Goal: Task Accomplishment & Management: Manage account settings

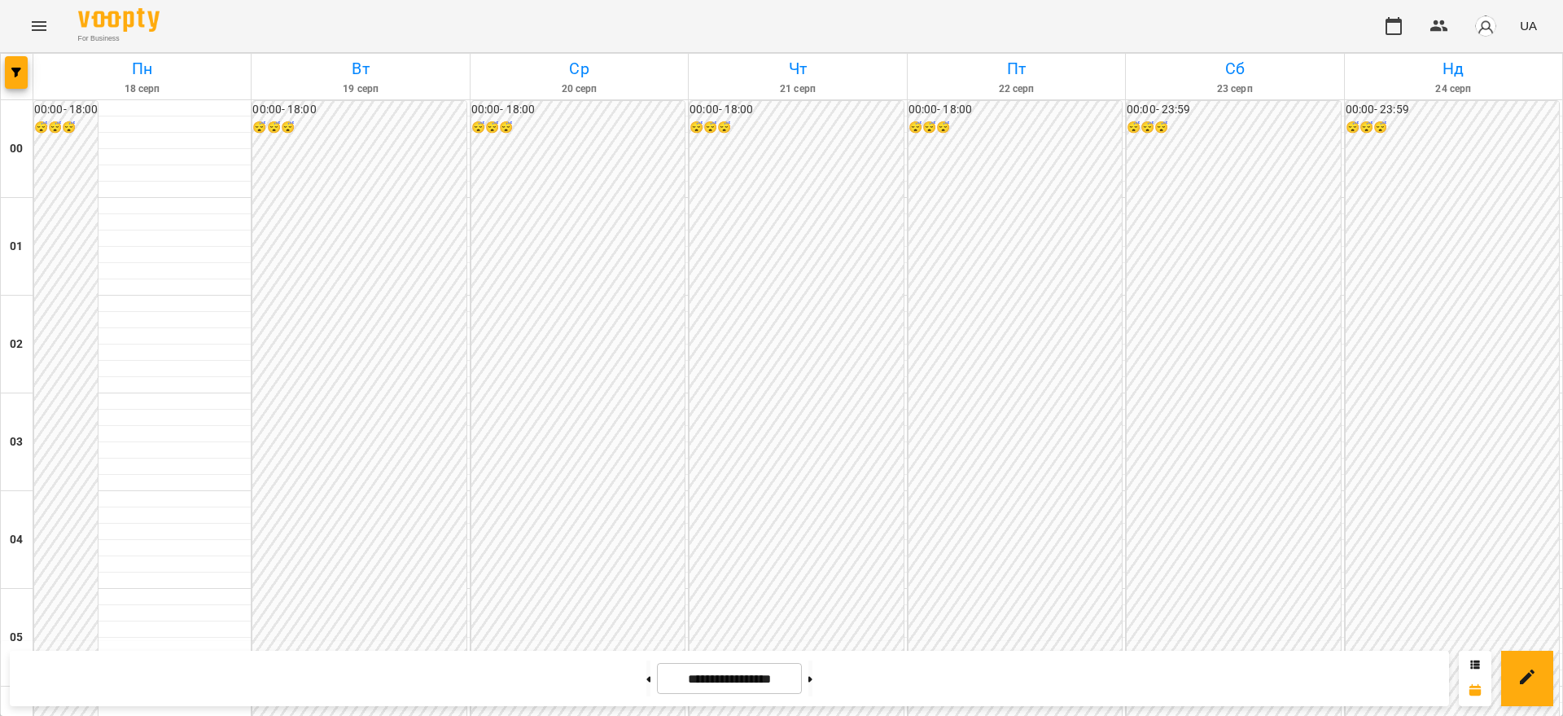
scroll to position [1803, 0]
click at [647, 678] on icon at bounding box center [649, 679] width 4 height 6
type input "**********"
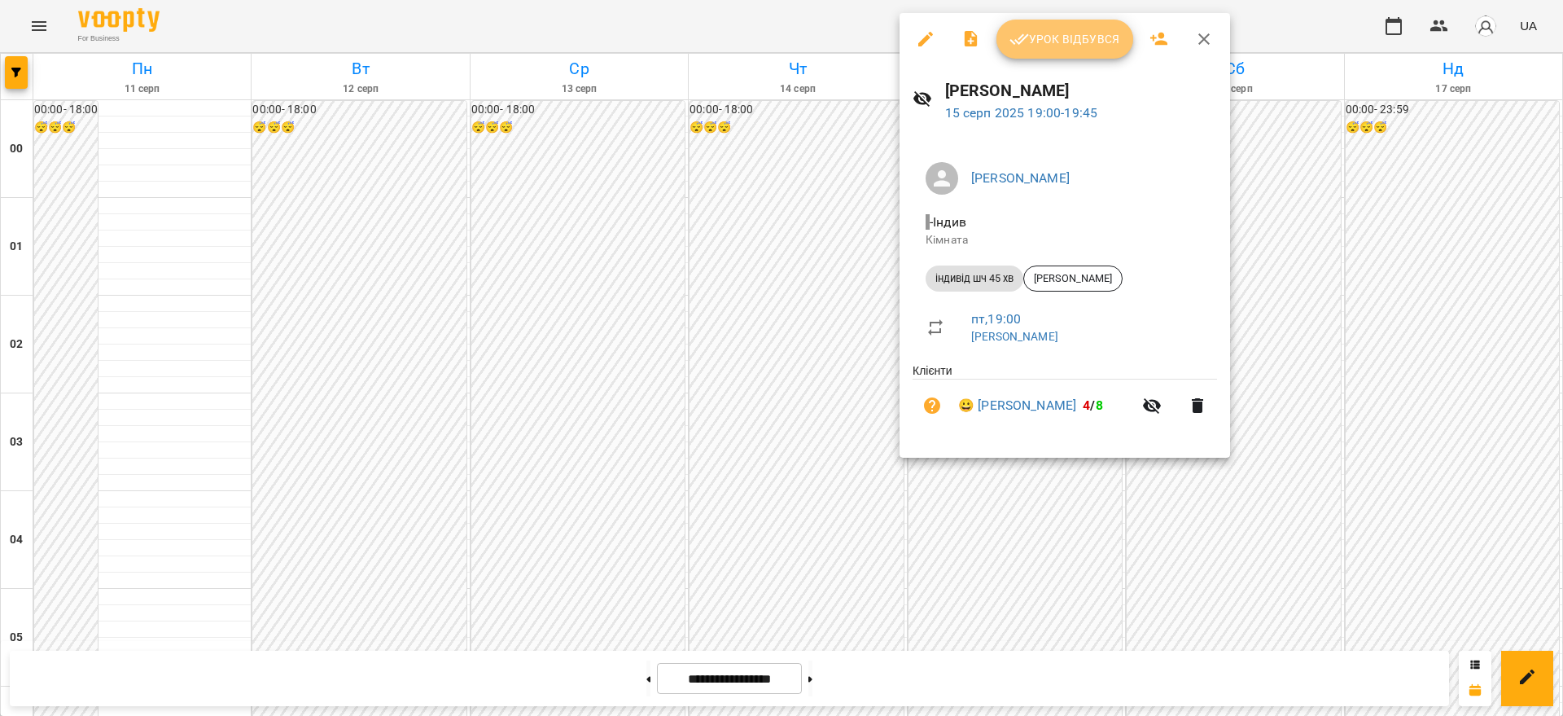
click at [1066, 30] on span "Урок відбувся" at bounding box center [1065, 39] width 111 height 20
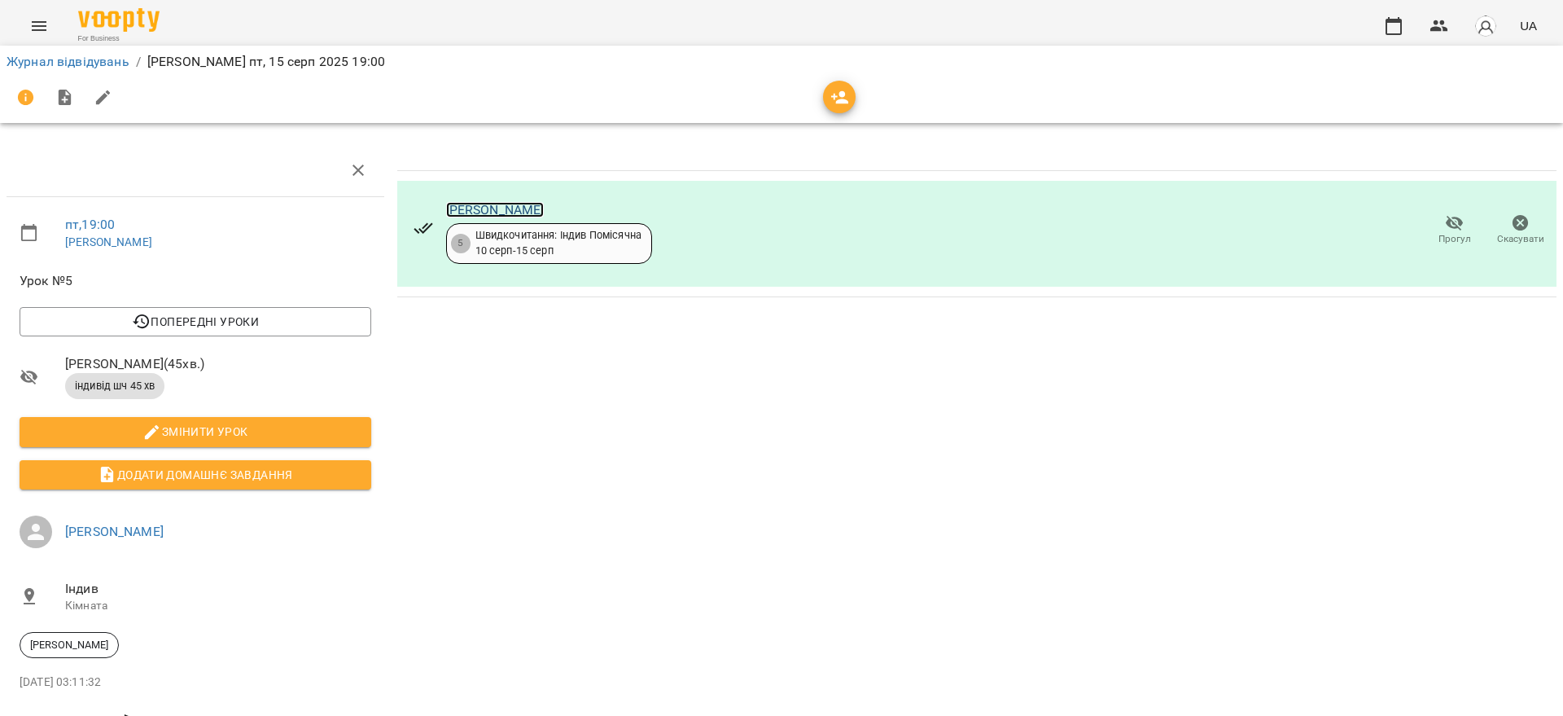
click at [516, 209] on link "[PERSON_NAME]" at bounding box center [495, 209] width 99 height 15
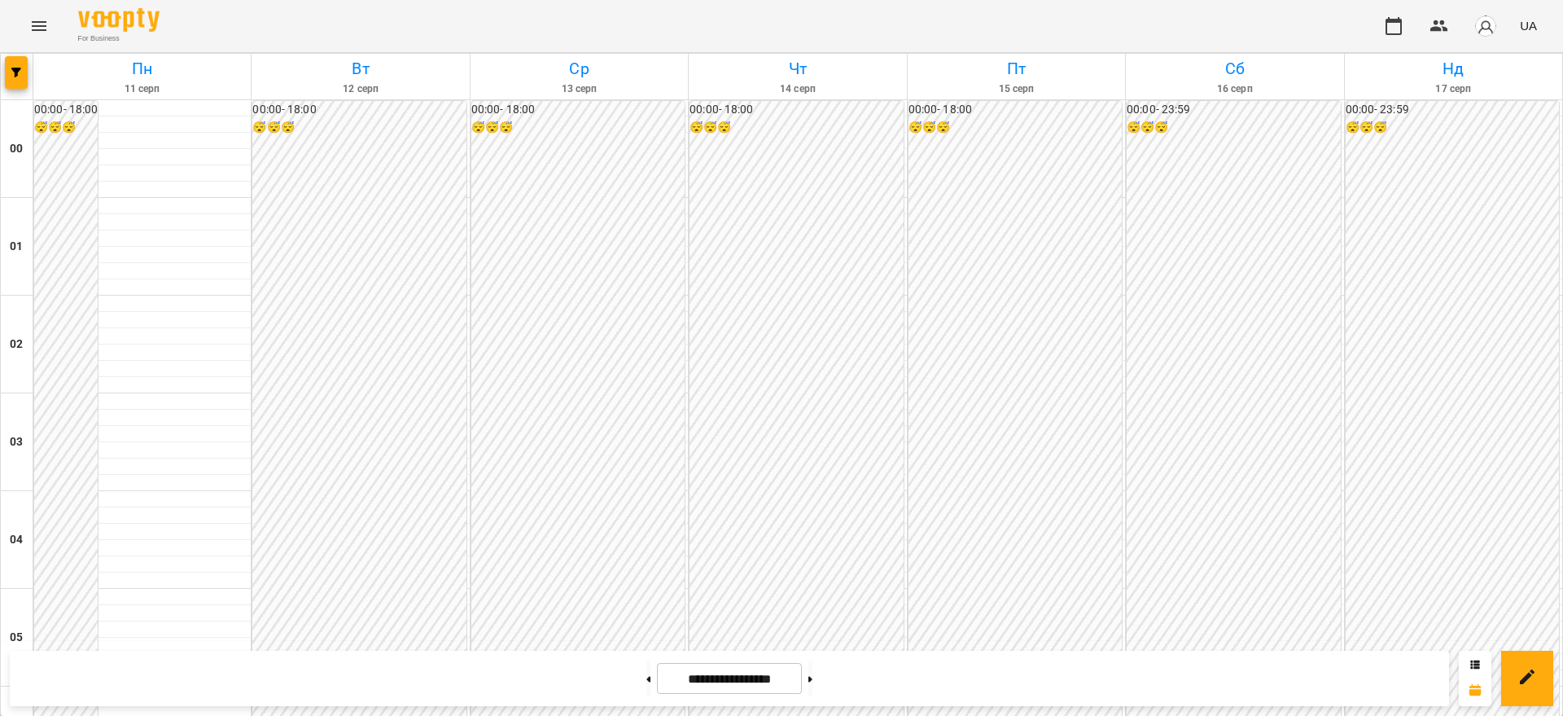
scroll to position [1730, 0]
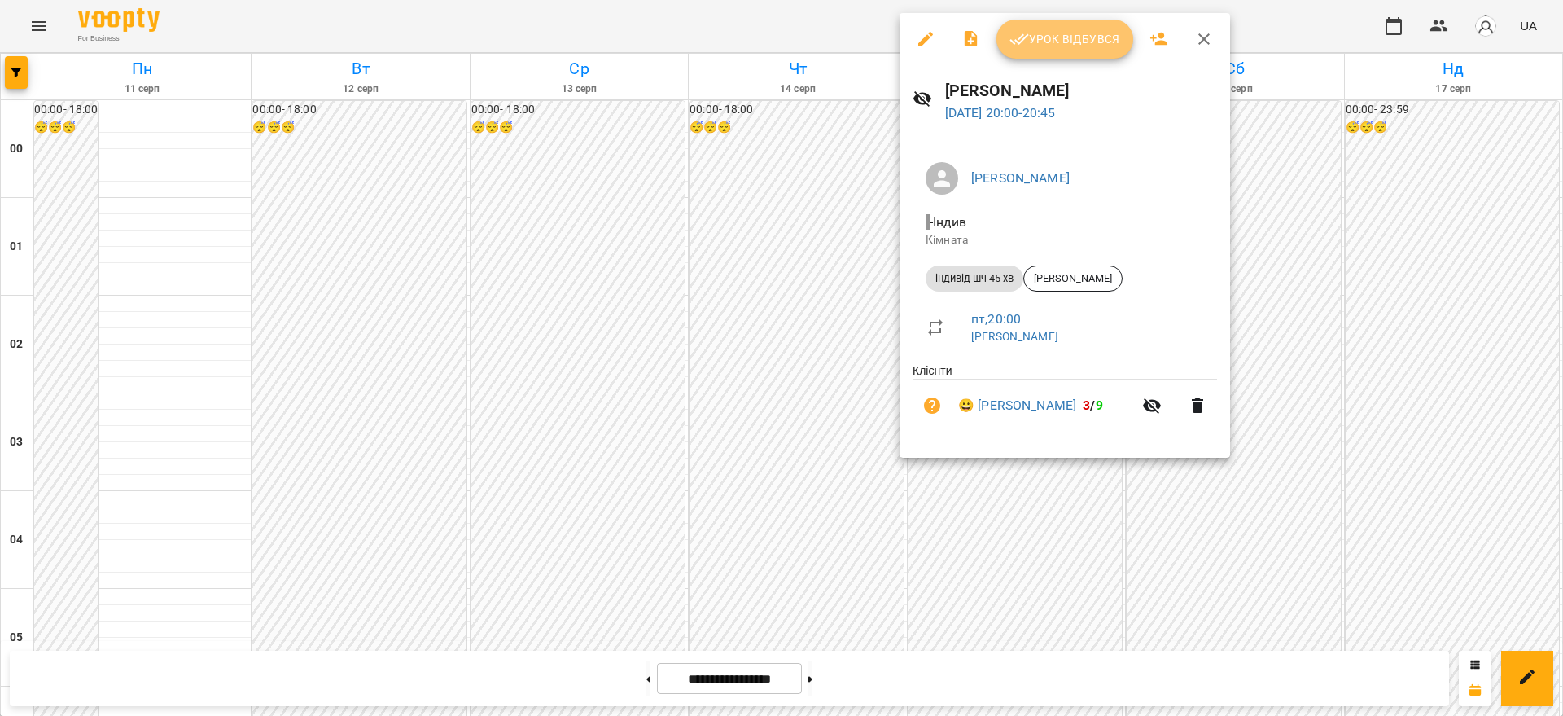
click at [1084, 43] on span "Урок відбувся" at bounding box center [1065, 39] width 111 height 20
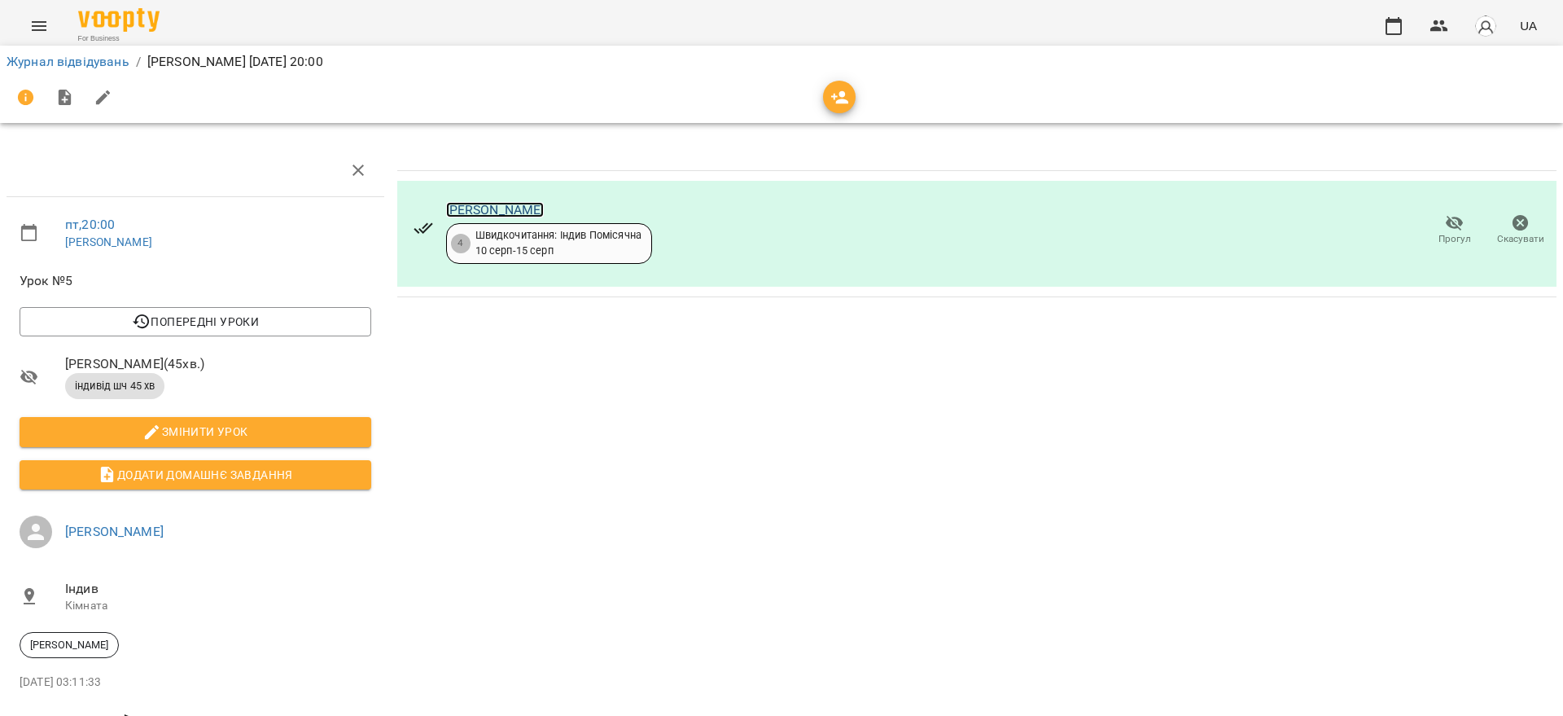
click at [540, 204] on link "[PERSON_NAME]" at bounding box center [495, 209] width 99 height 15
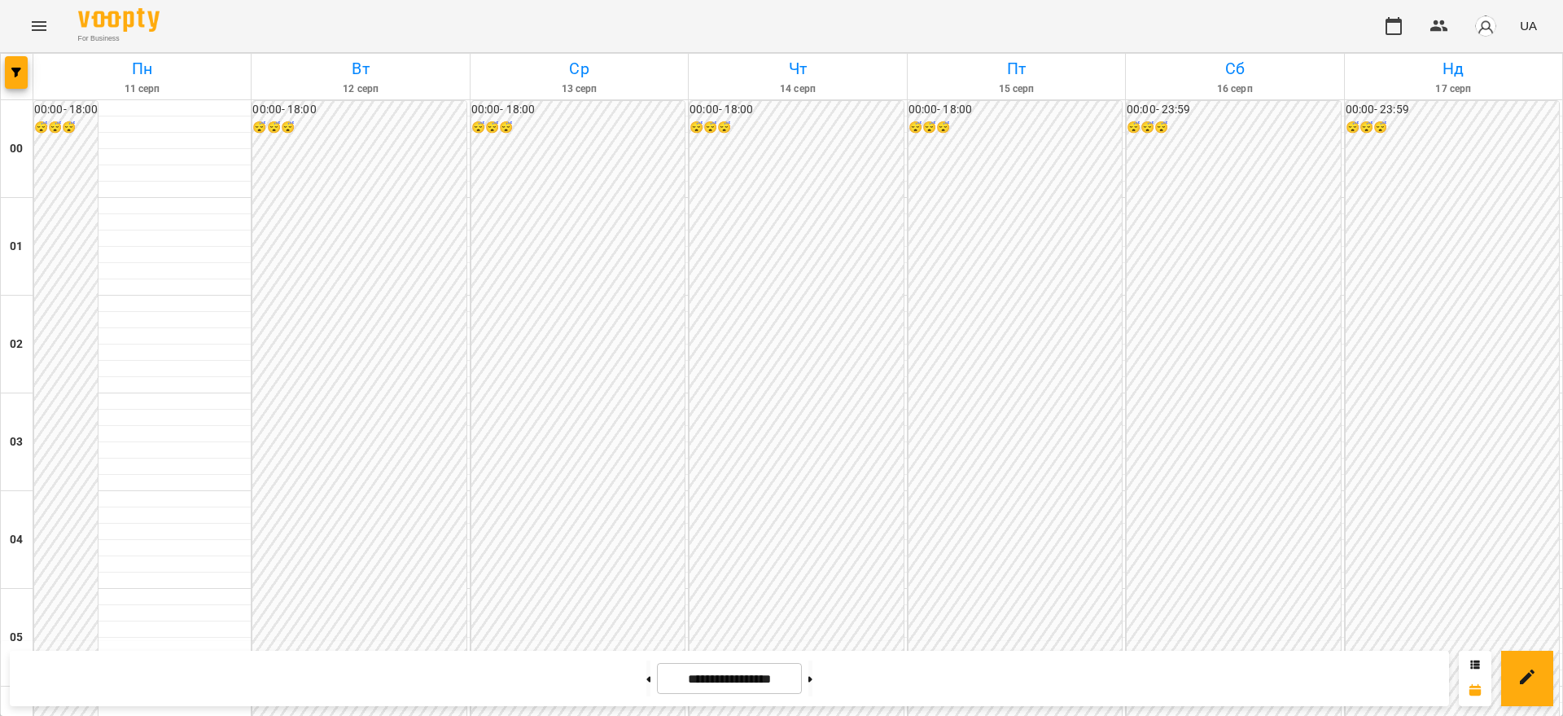
scroll to position [1803, 0]
